Goal: Check status: Check status

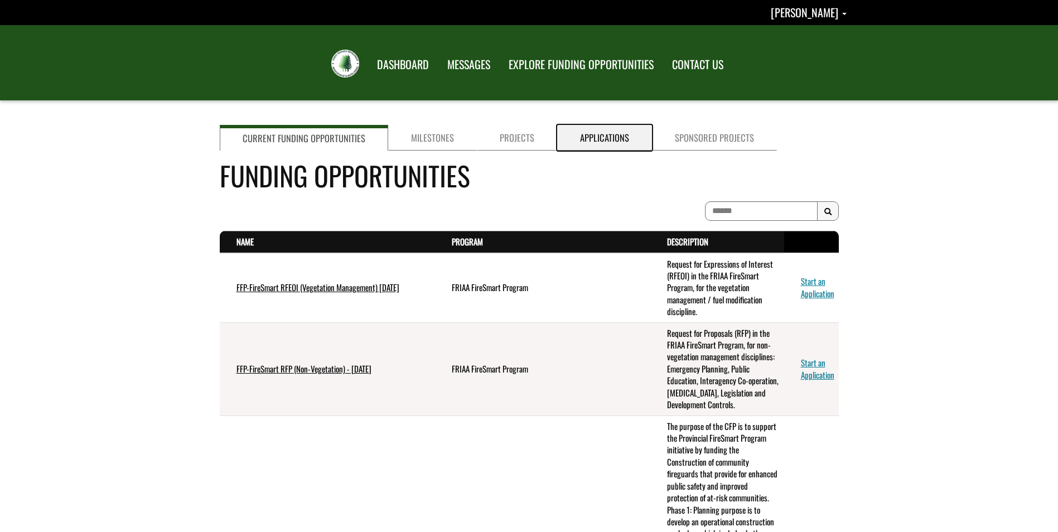
click at [600, 136] on link "Applications" at bounding box center [604, 138] width 95 height 26
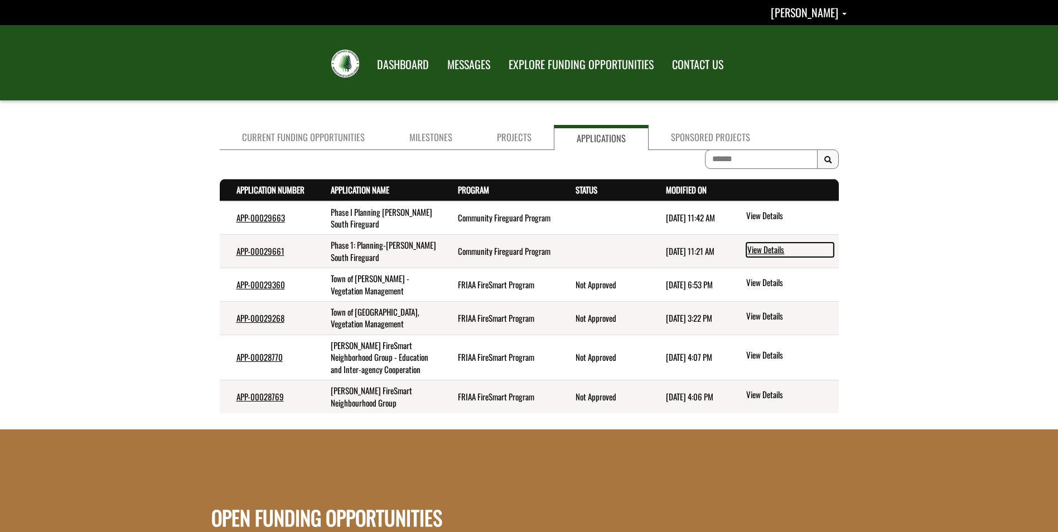
click at [771, 247] on link "View Details" at bounding box center [791, 250] width 88 height 15
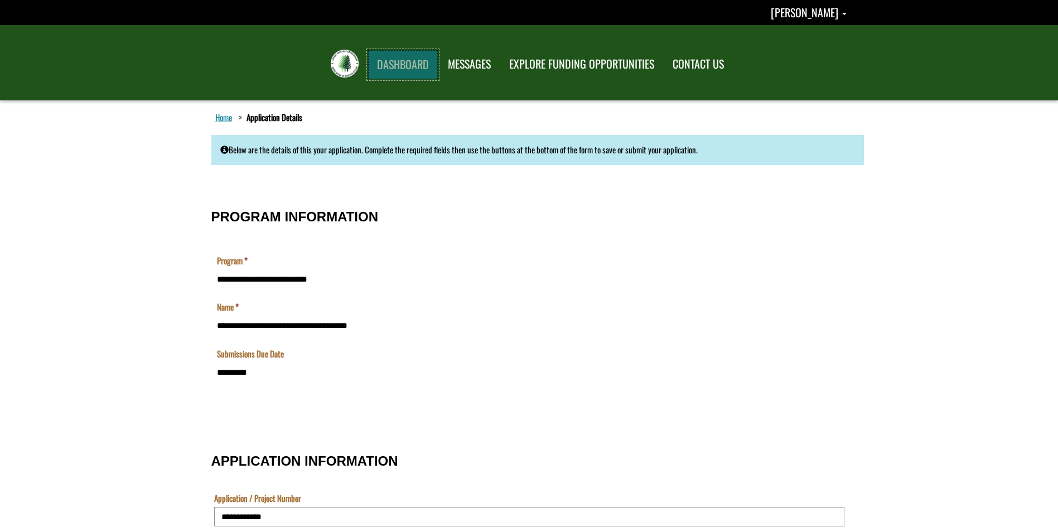
click at [401, 68] on link "DASHBOARD" at bounding box center [403, 64] width 70 height 29
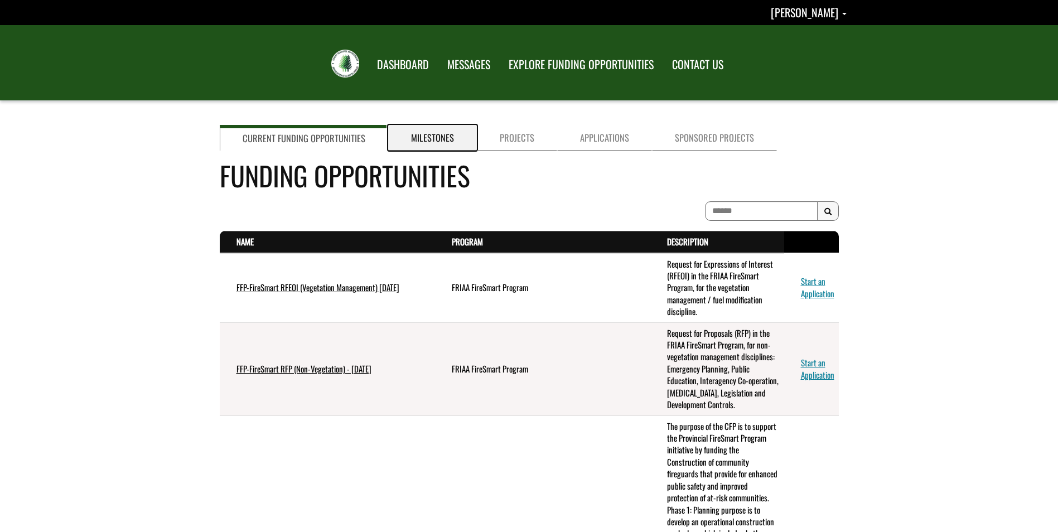
click at [440, 140] on link "Milestones" at bounding box center [432, 138] width 89 height 26
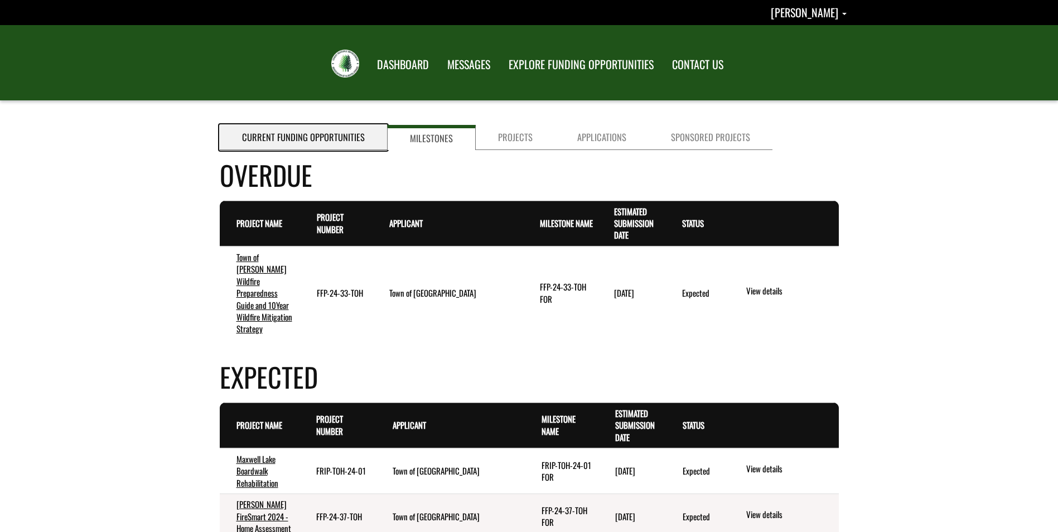
click at [308, 139] on link "Current Funding Opportunities" at bounding box center [303, 137] width 167 height 25
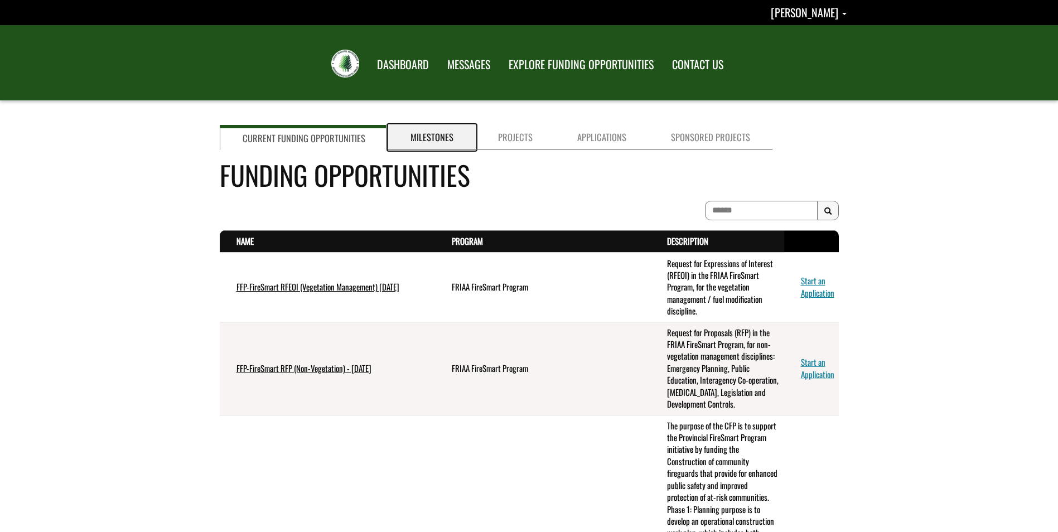
click at [421, 142] on link "Milestones" at bounding box center [432, 137] width 88 height 25
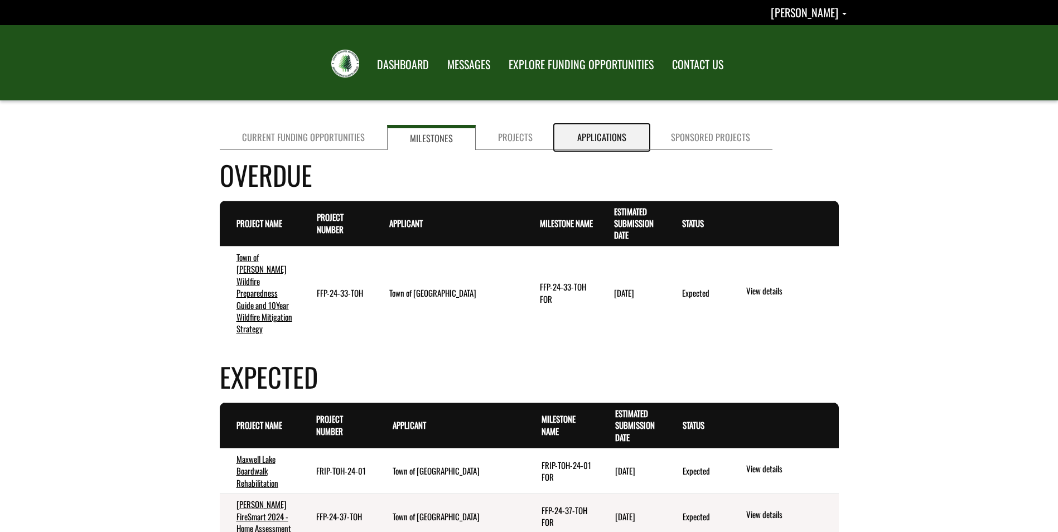
click at [576, 130] on link "Applications" at bounding box center [602, 137] width 94 height 25
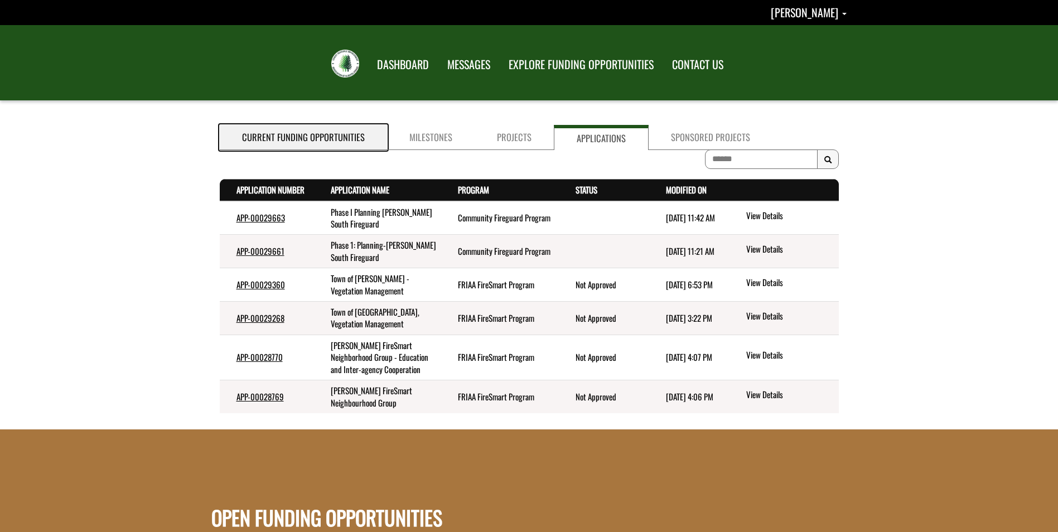
click at [322, 142] on link "Current Funding Opportunities" at bounding box center [303, 137] width 167 height 25
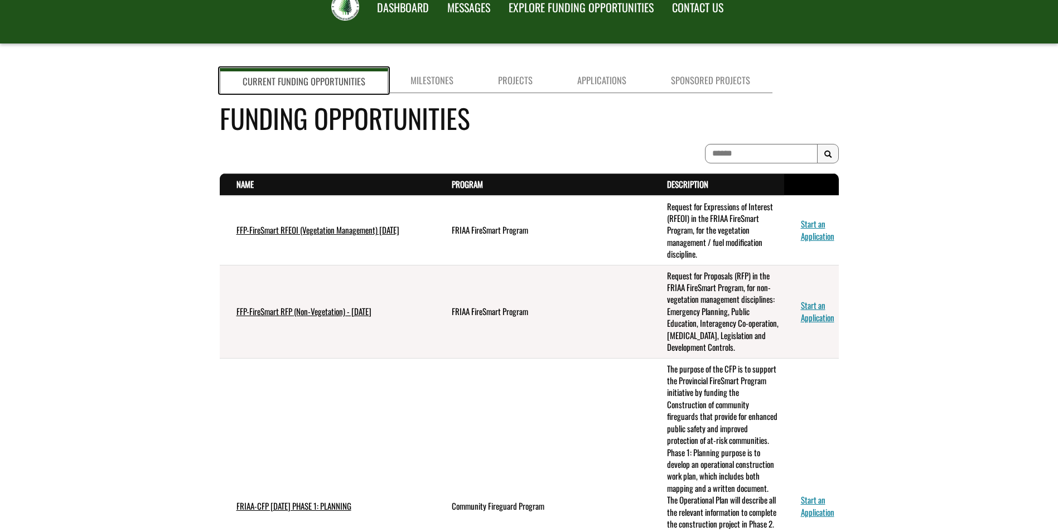
scroll to position [56, 0]
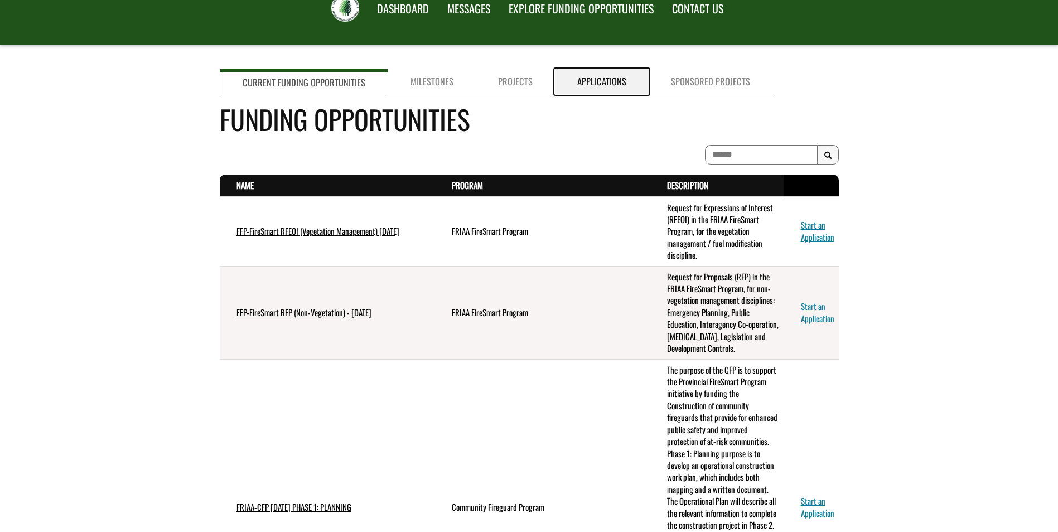
click at [581, 83] on link "Applications" at bounding box center [602, 81] width 94 height 25
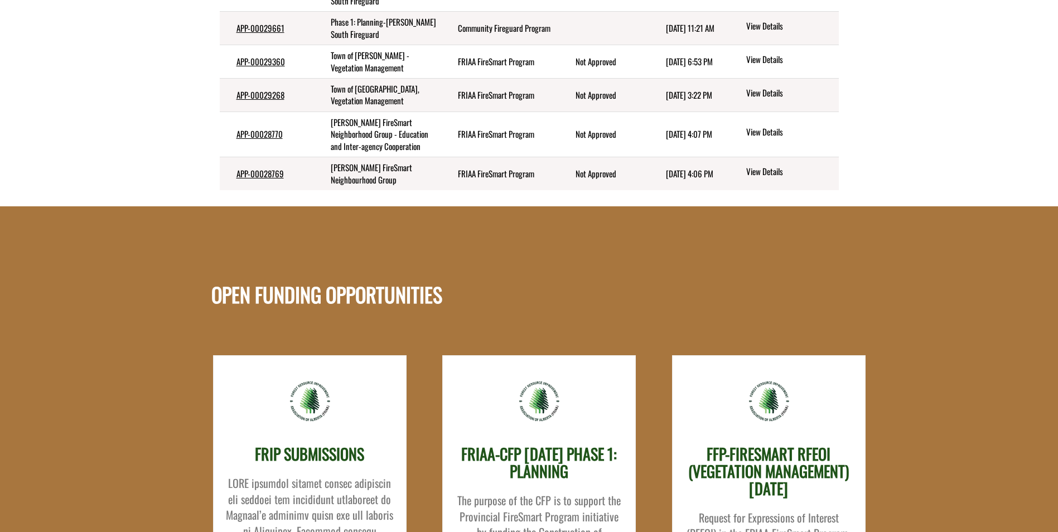
scroll to position [0, 0]
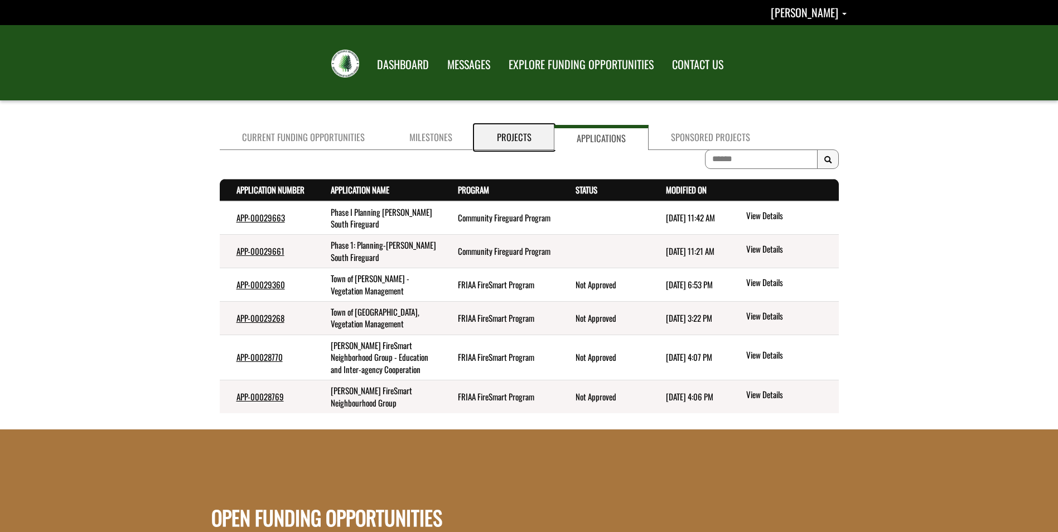
click at [512, 139] on link "Projects" at bounding box center [514, 137] width 79 height 25
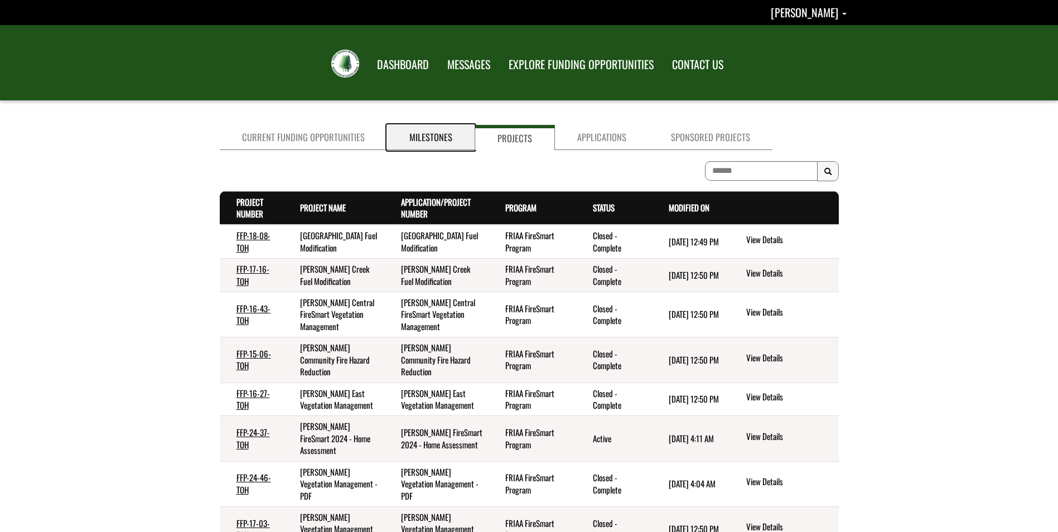
click at [436, 133] on link "Milestones" at bounding box center [431, 137] width 88 height 25
